Goal: Navigation & Orientation: Find specific page/section

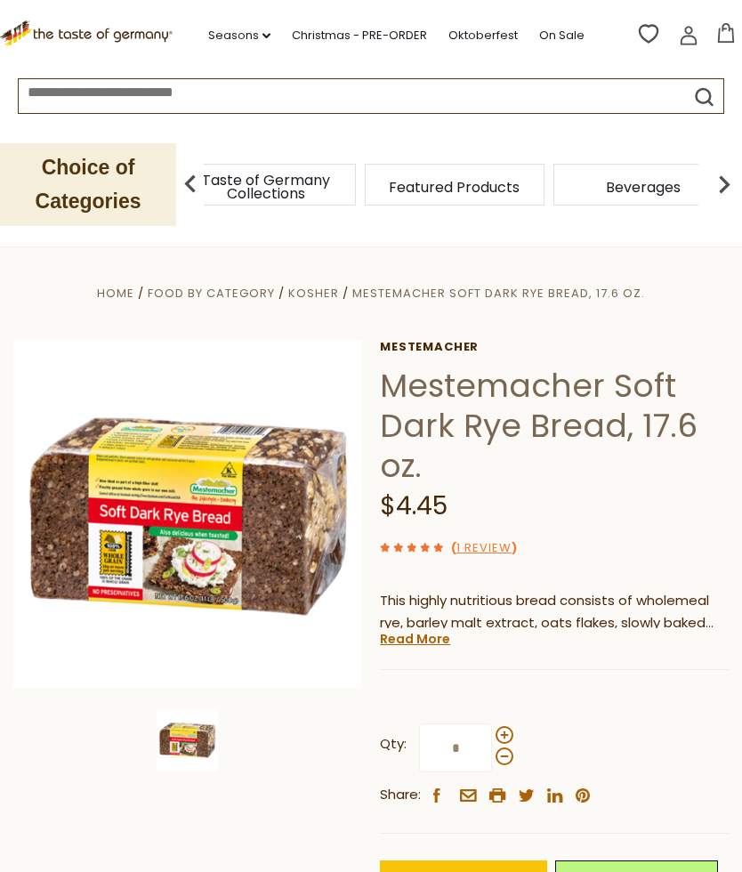
click at [339, 184] on div "Taste of Germany Collections" at bounding box center [266, 185] width 180 height 42
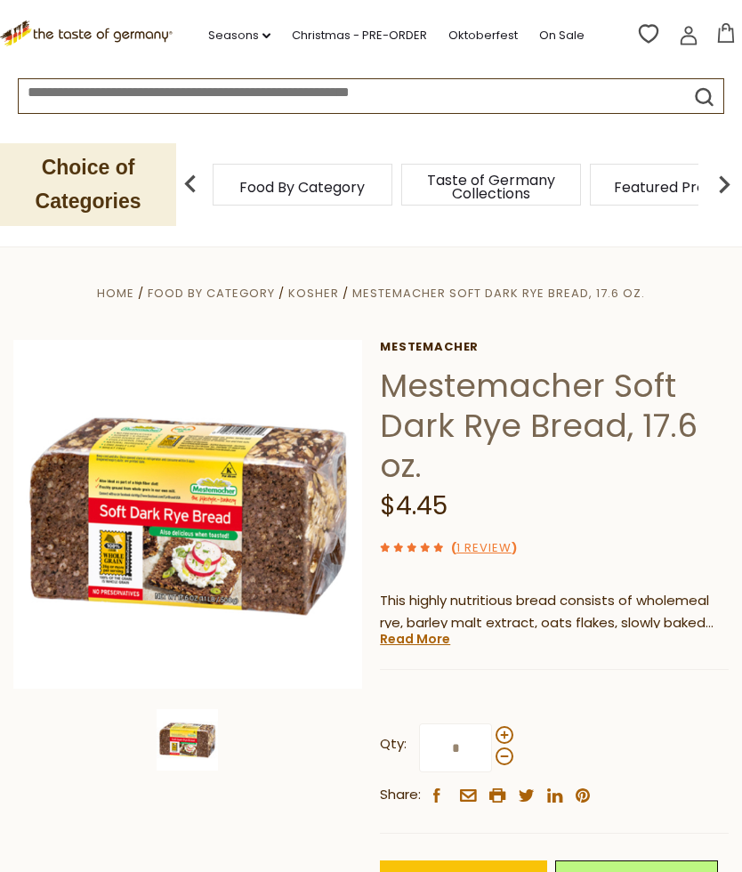
click at [402, 185] on div "Taste of Germany Collections" at bounding box center [492, 185] width 180 height 42
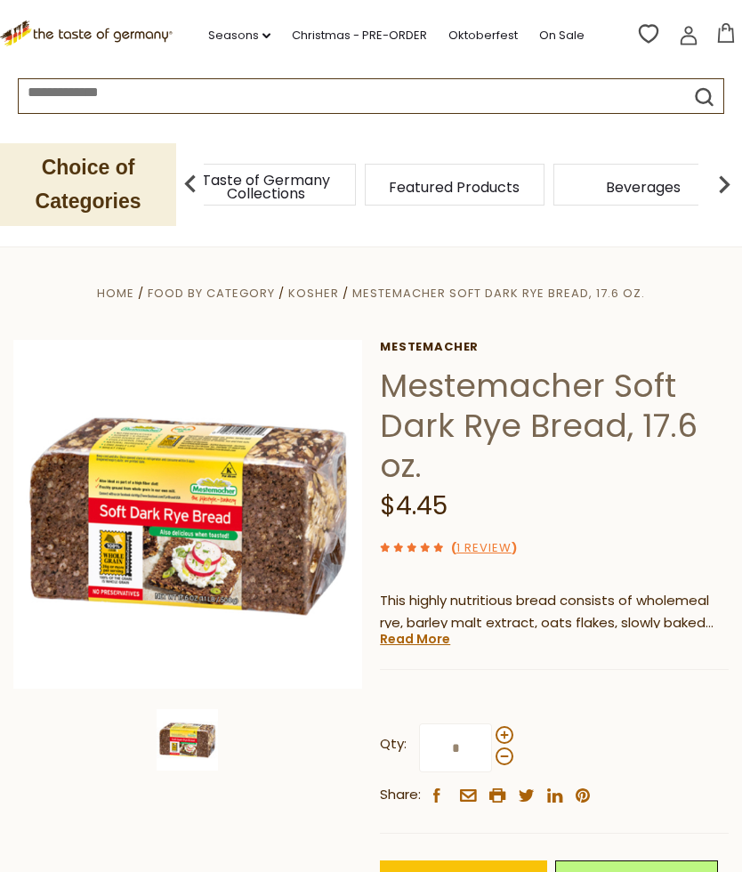
click at [110, 189] on p "Choice of Categories" at bounding box center [88, 184] width 176 height 83
click at [105, 168] on p "Choice of Categories" at bounding box center [88, 184] width 176 height 83
click at [234, 288] on span "Food By Category" at bounding box center [211, 293] width 127 height 17
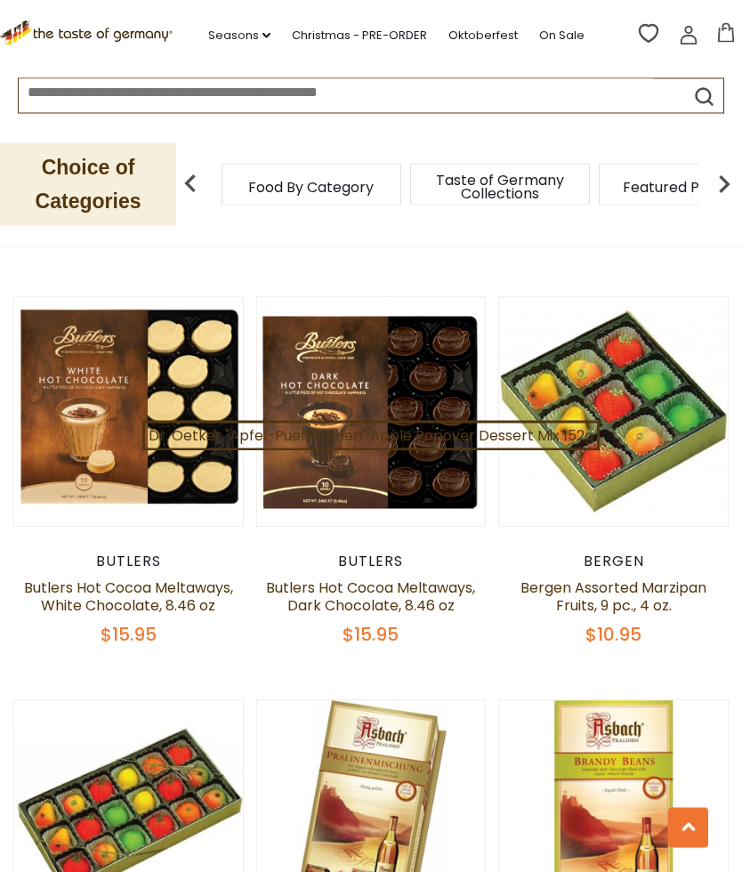
scroll to position [3488, 0]
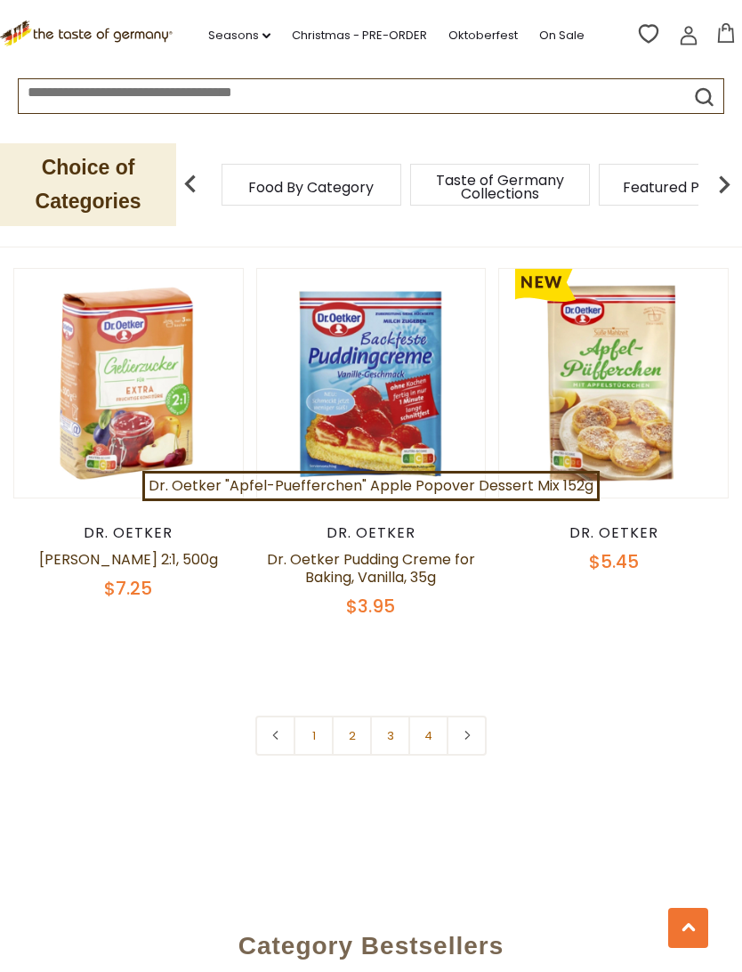
click at [321, 716] on link "1" at bounding box center [314, 736] width 40 height 40
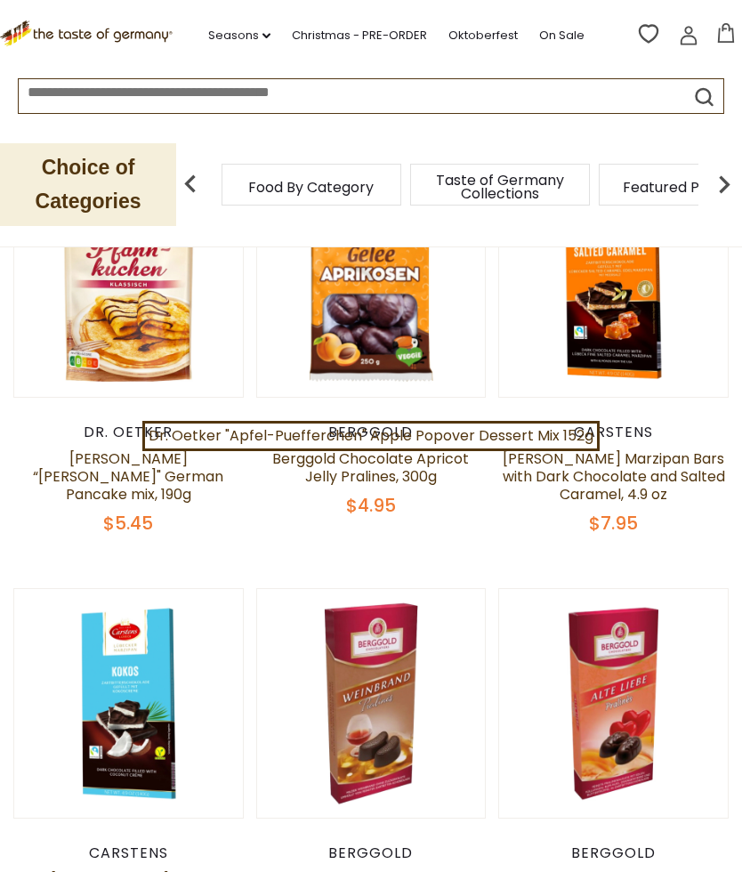
scroll to position [0, 0]
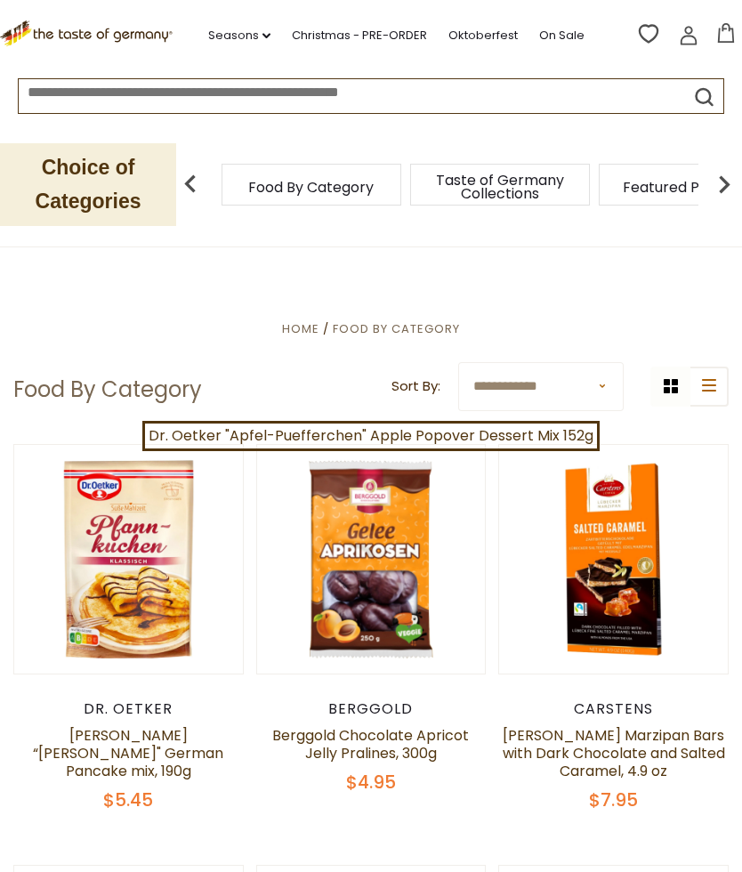
click at [357, 30] on link "Christmas - PRE-ORDER" at bounding box center [359, 36] width 135 height 20
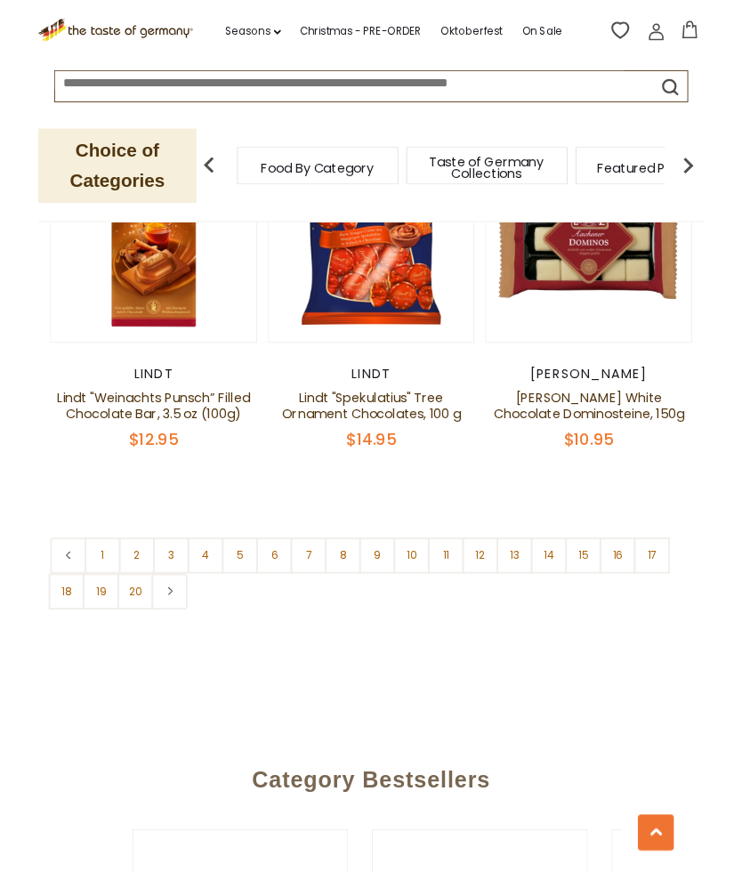
scroll to position [5158, 0]
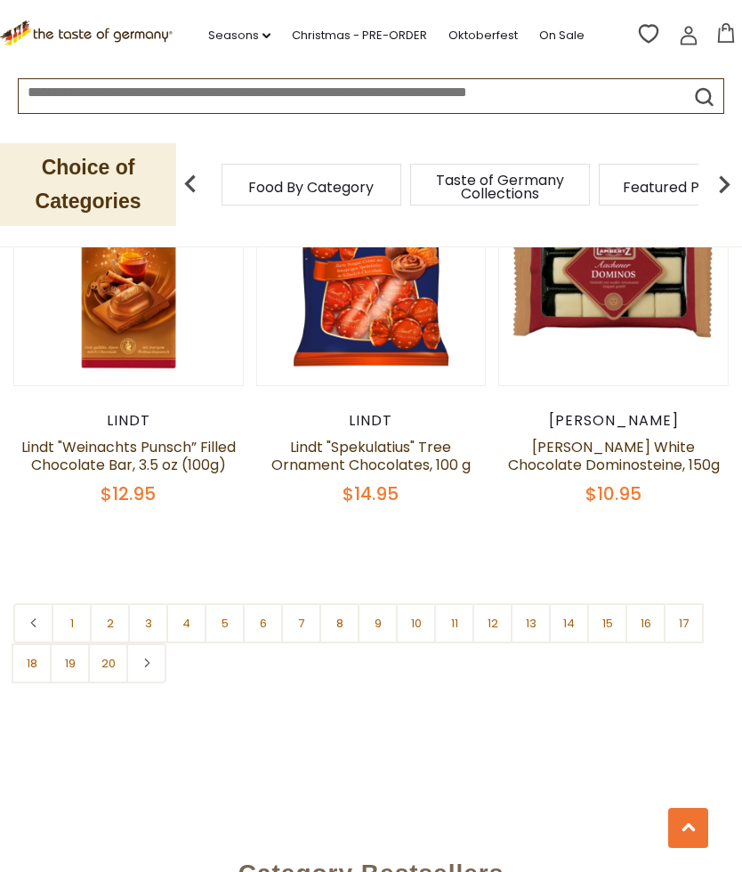
click at [74, 604] on link "1" at bounding box center [72, 624] width 40 height 40
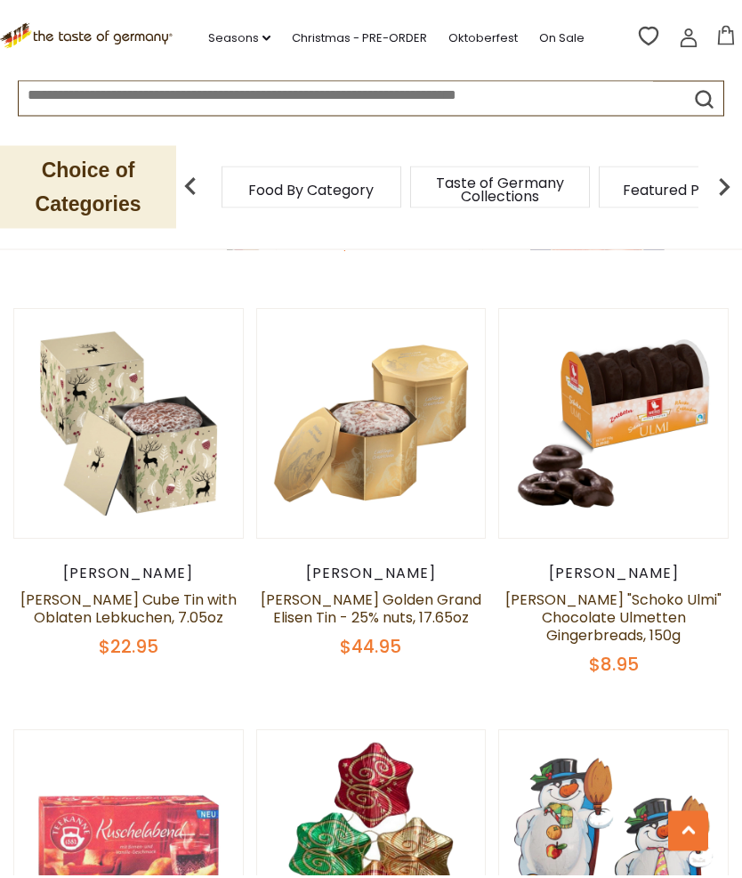
scroll to position [1513, 0]
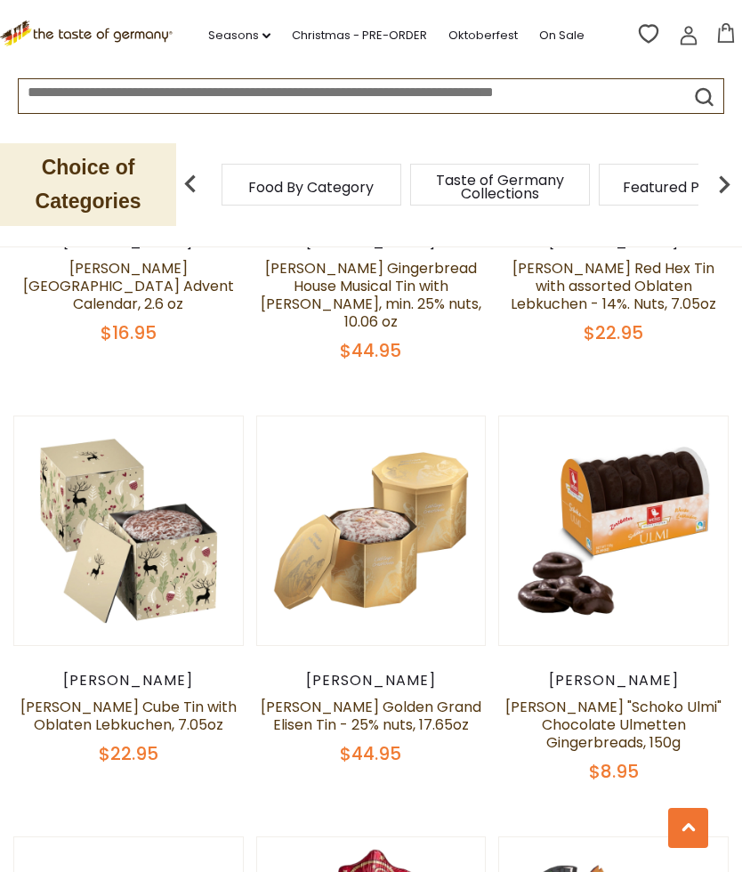
click at [279, 93] on input at bounding box center [336, 89] width 635 height 20
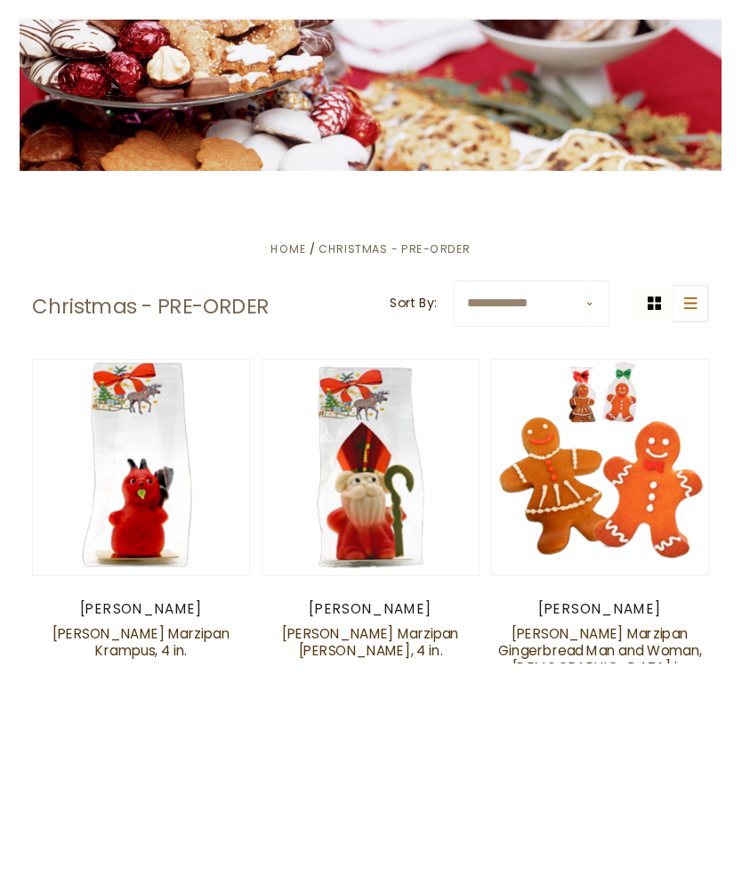
scroll to position [0, 0]
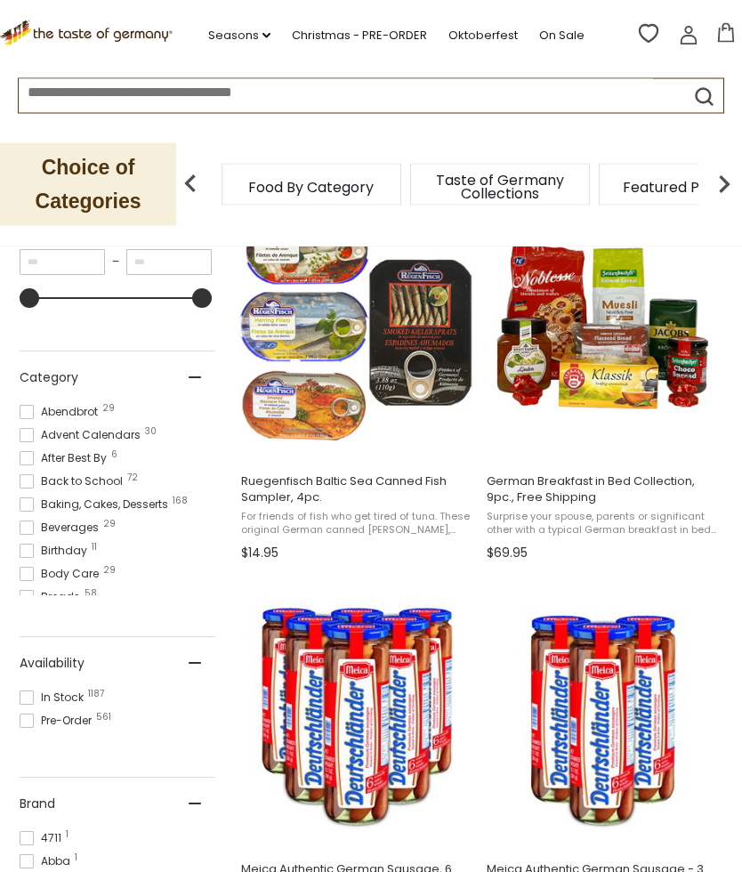
scroll to position [378, 0]
